Goal: Task Accomplishment & Management: Manage account settings

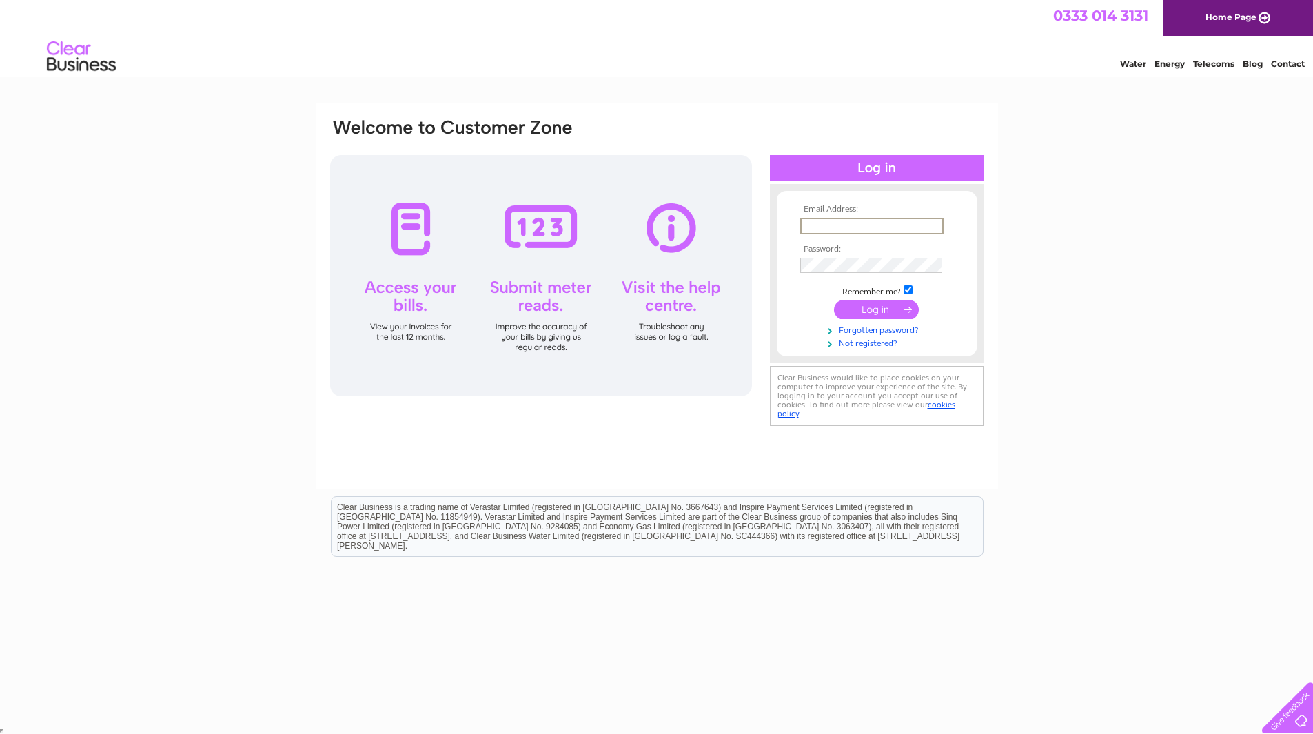
click at [580, 228] on input "text" at bounding box center [871, 226] width 143 height 17
type input "[EMAIL_ADDRESS][DOMAIN_NAME]"
click at [580, 311] on input "submit" at bounding box center [876, 309] width 85 height 19
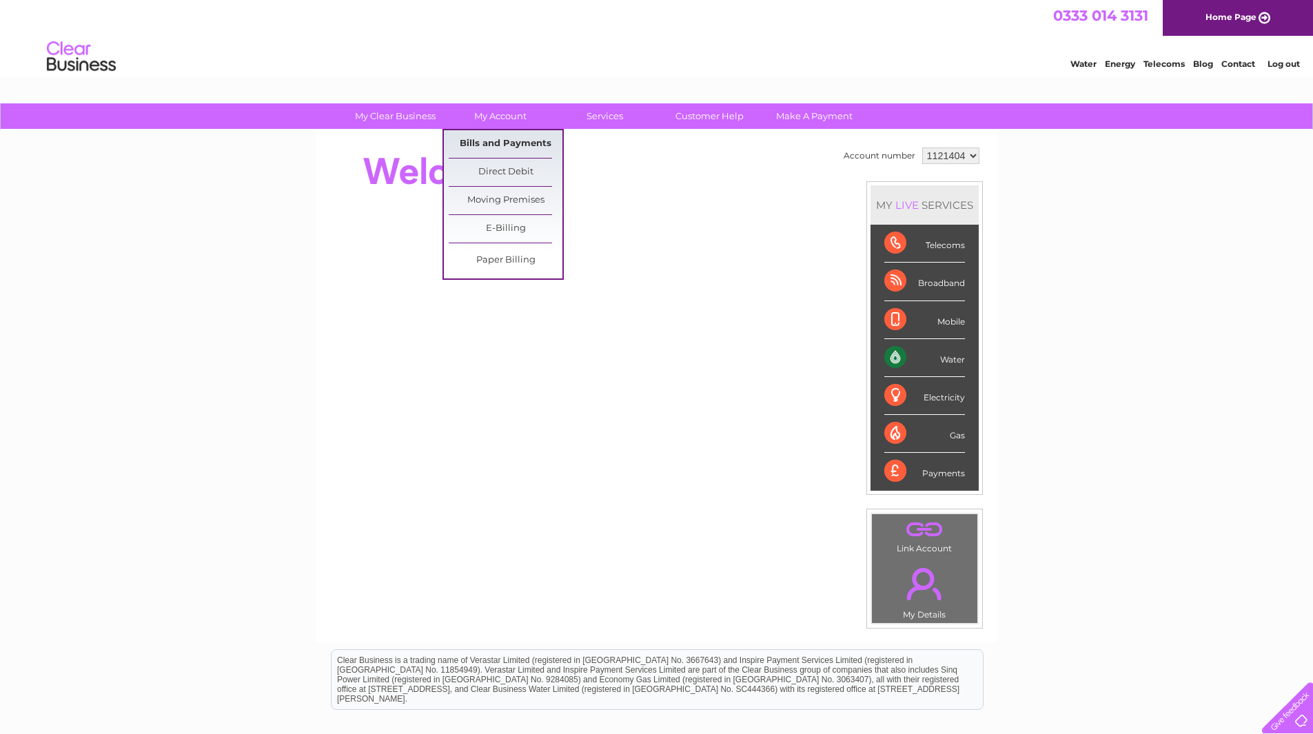
click at [488, 144] on link "Bills and Payments" at bounding box center [506, 144] width 114 height 28
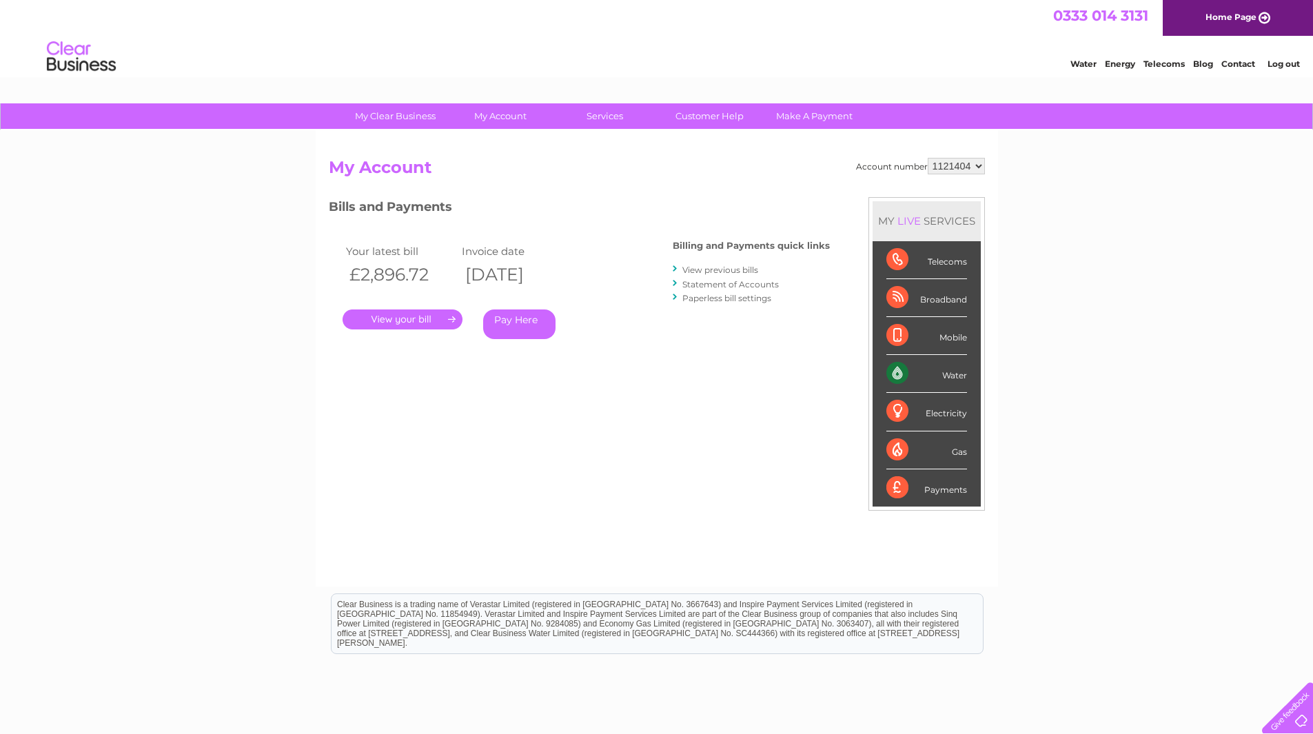
click at [1273, 67] on link "Log out" at bounding box center [1283, 64] width 32 height 10
